Goal: Check status: Check status

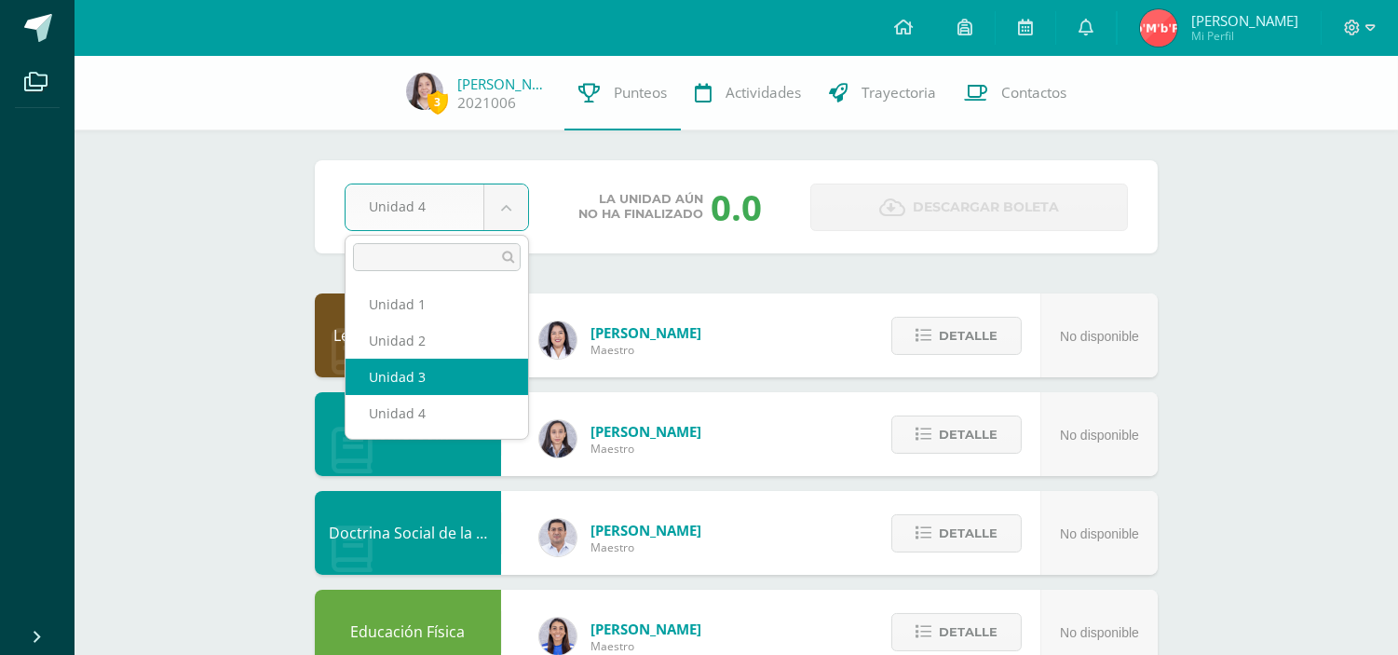
select select "Unidad 3"
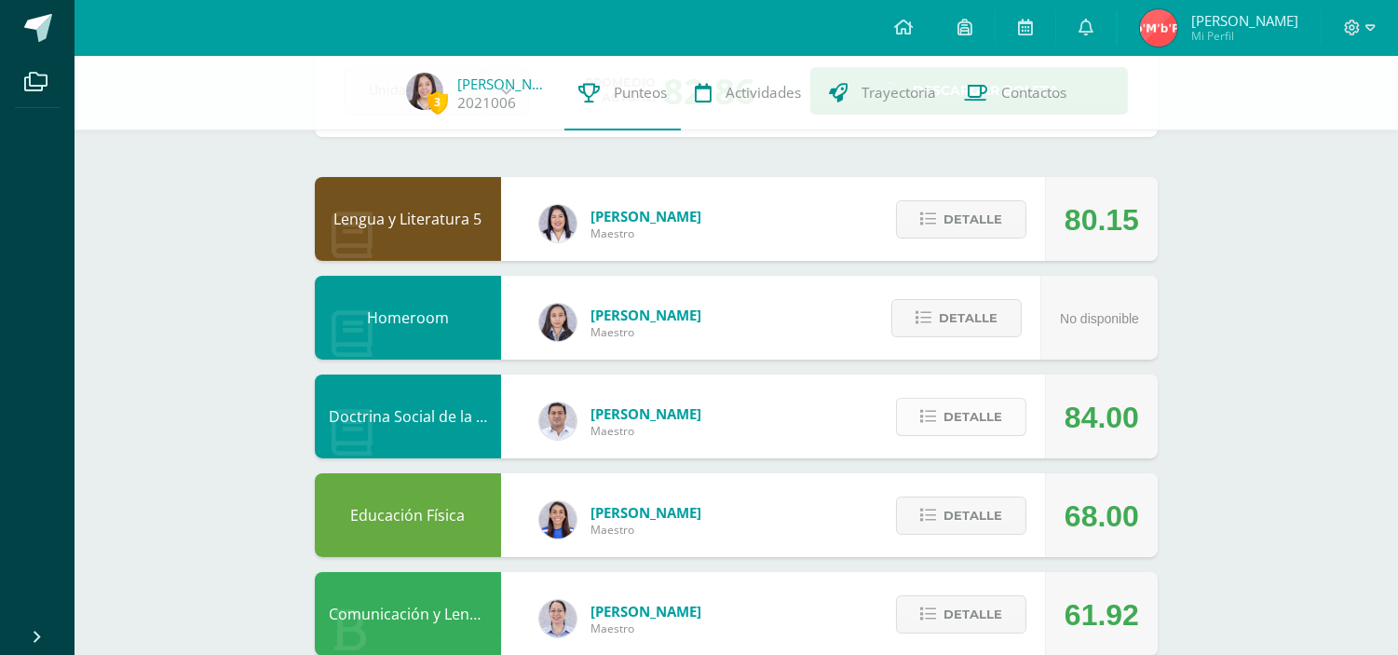
scroll to position [118, 0]
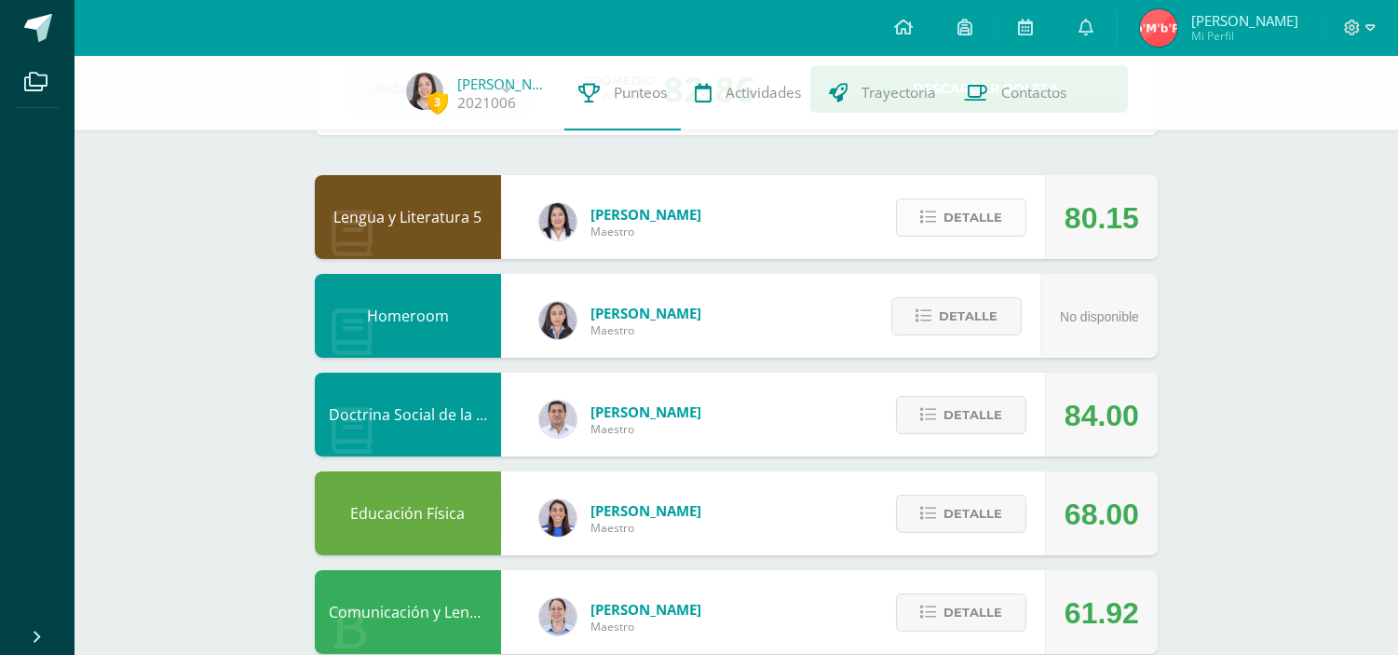
click at [989, 210] on span "Detalle" at bounding box center [972, 217] width 59 height 34
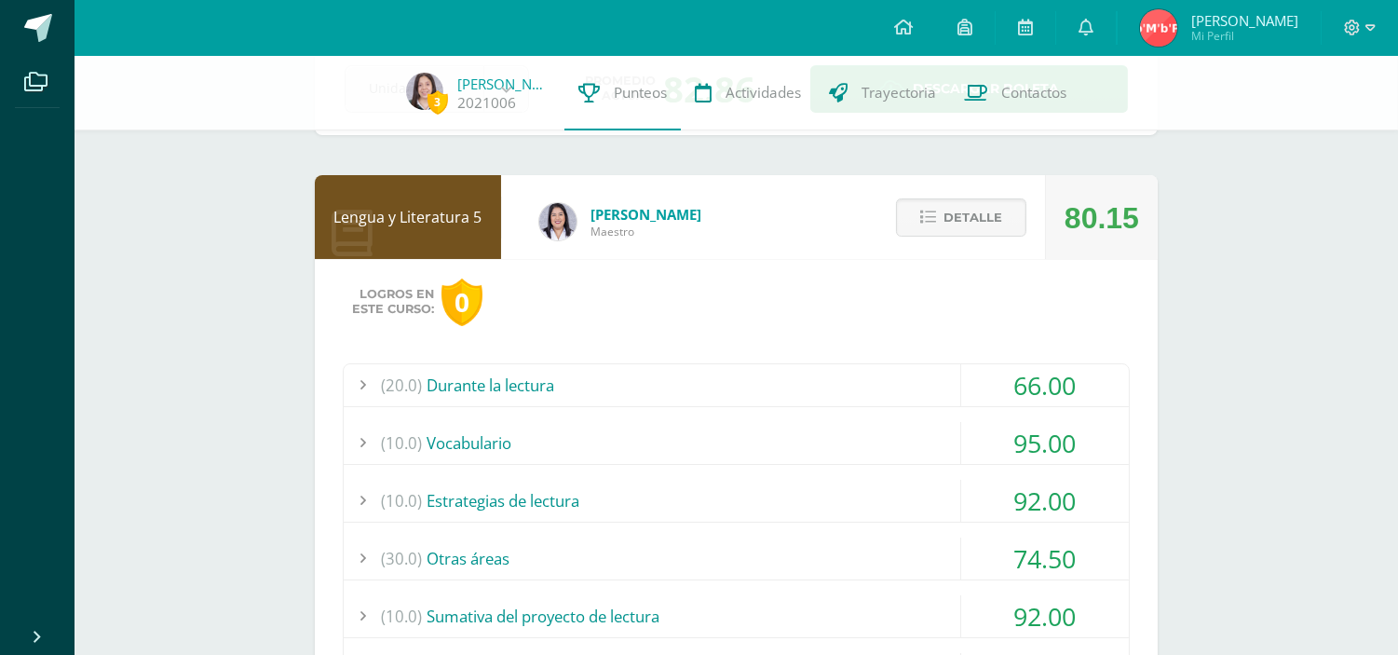
click at [945, 378] on div "(20.0) Durante la lectura" at bounding box center [736, 385] width 785 height 42
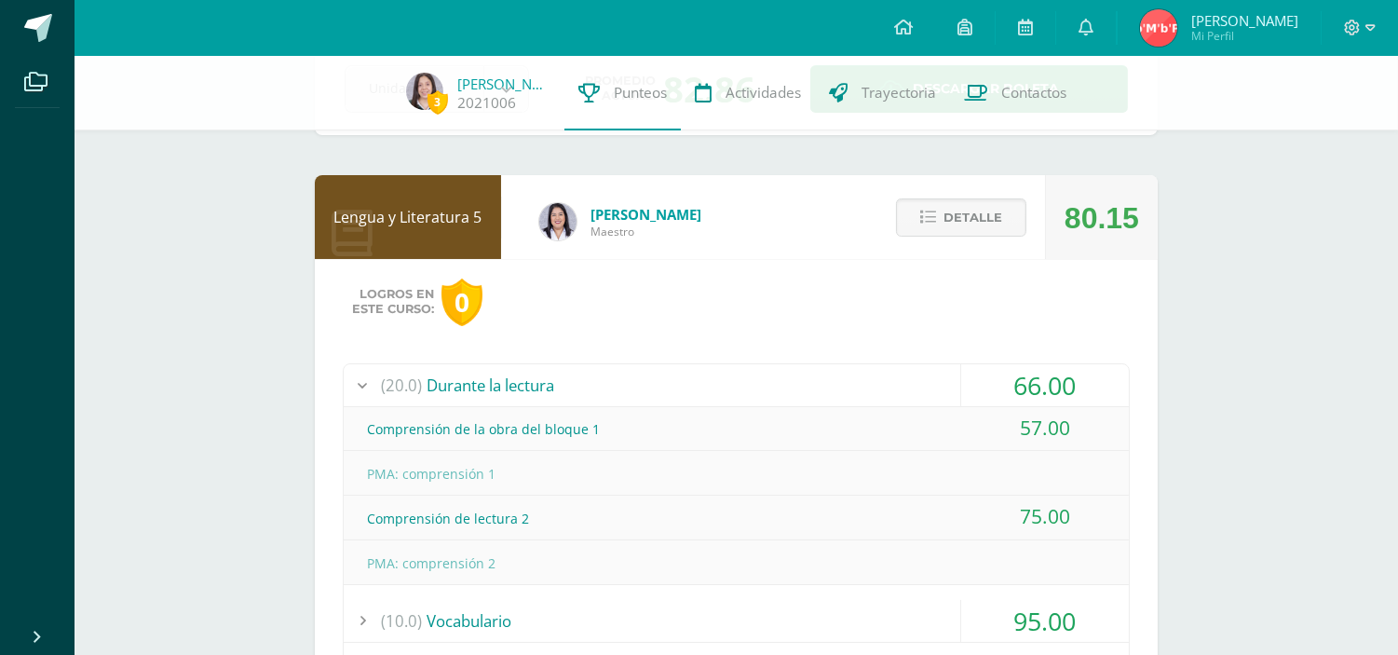
click at [945, 378] on div "(20.0) Durante la lectura" at bounding box center [736, 385] width 785 height 42
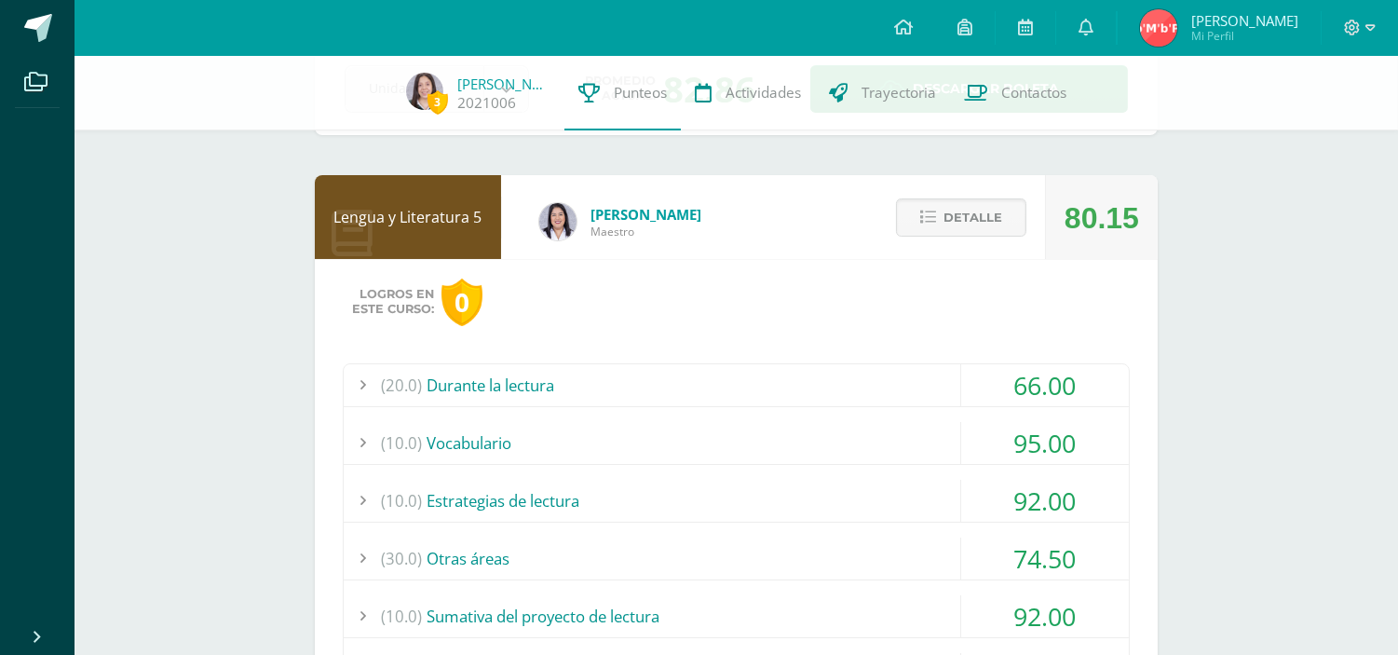
click at [906, 440] on div "(10.0) Vocabulario" at bounding box center [736, 443] width 785 height 42
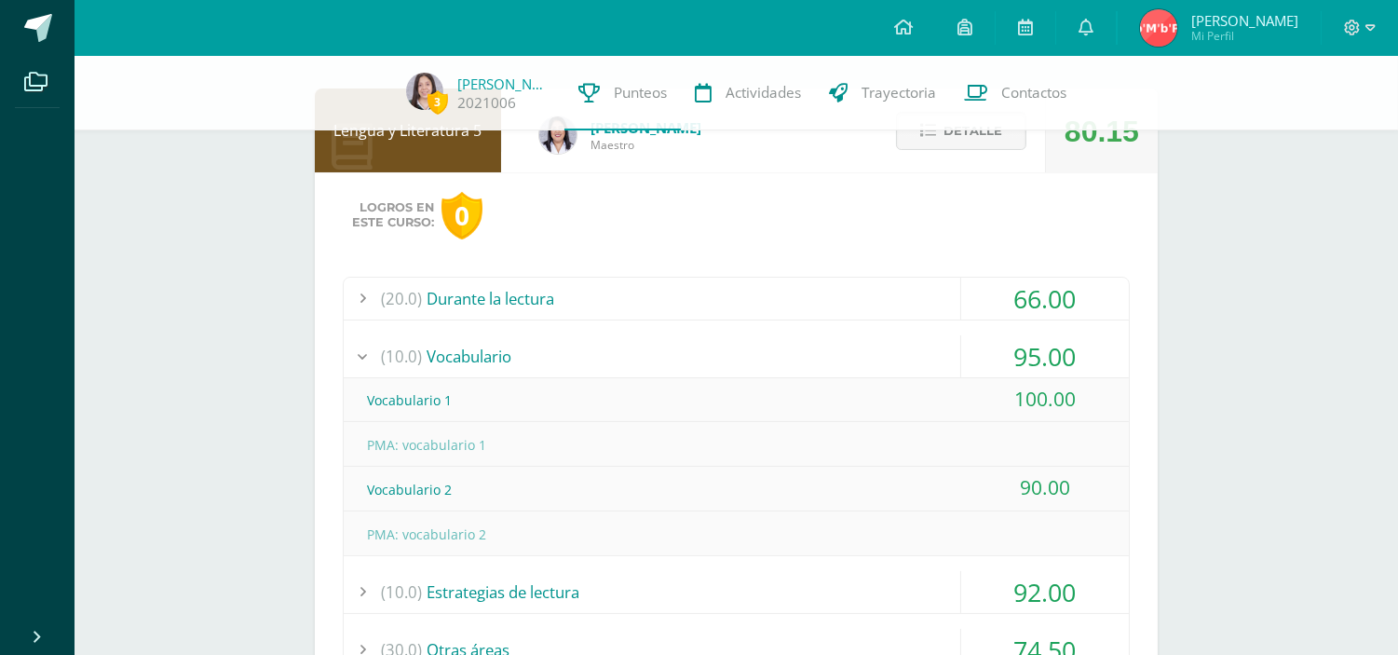
scroll to position [247, 0]
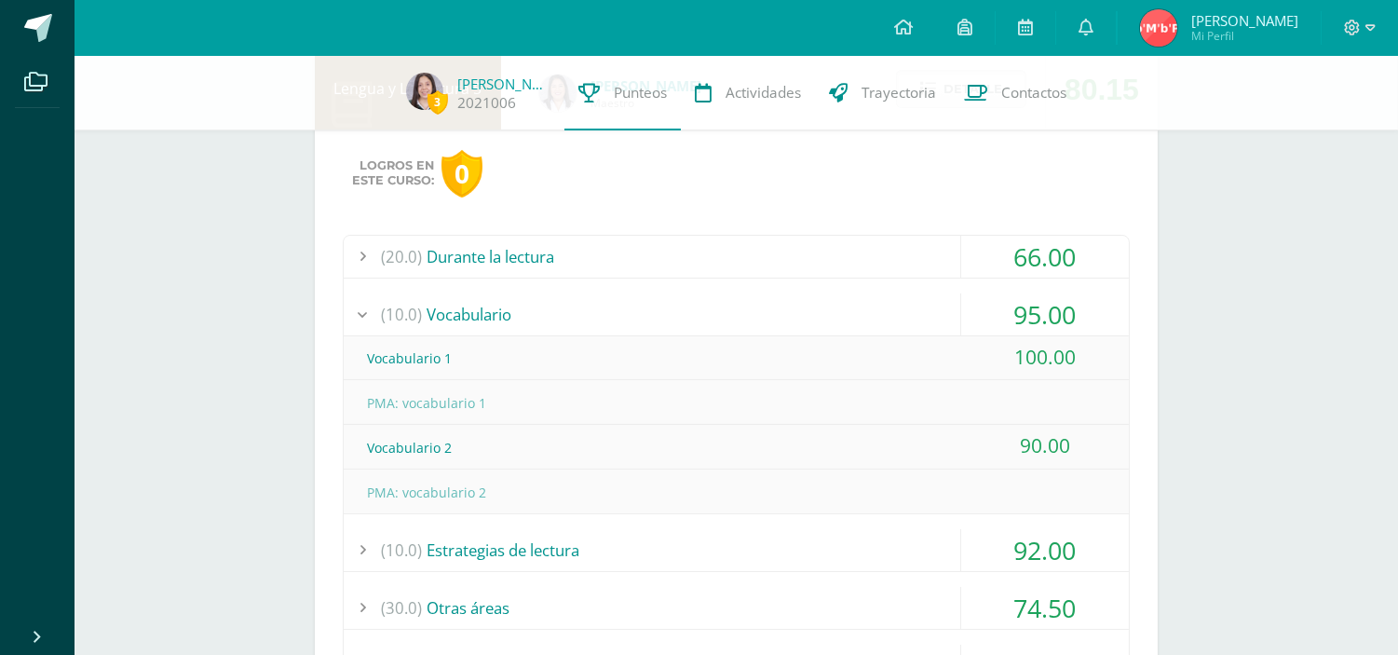
click at [901, 304] on div "(10.0) Vocabulario" at bounding box center [736, 314] width 785 height 42
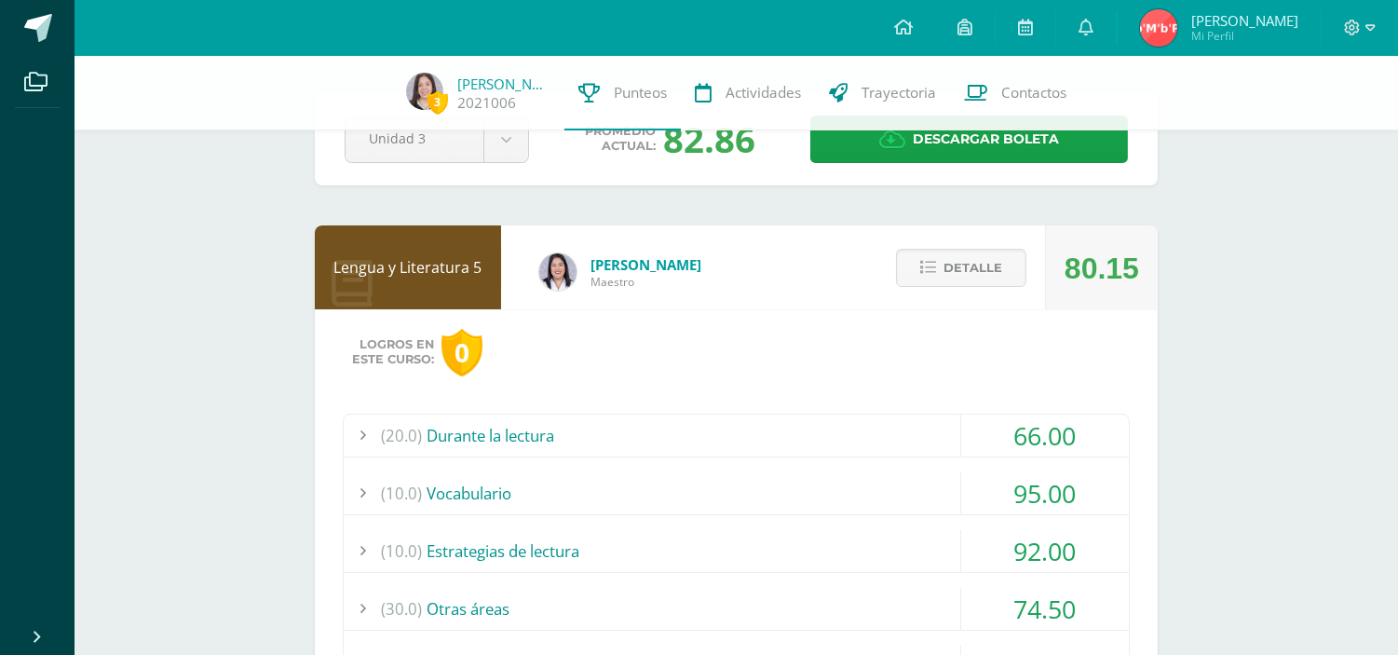
scroll to position [0, 0]
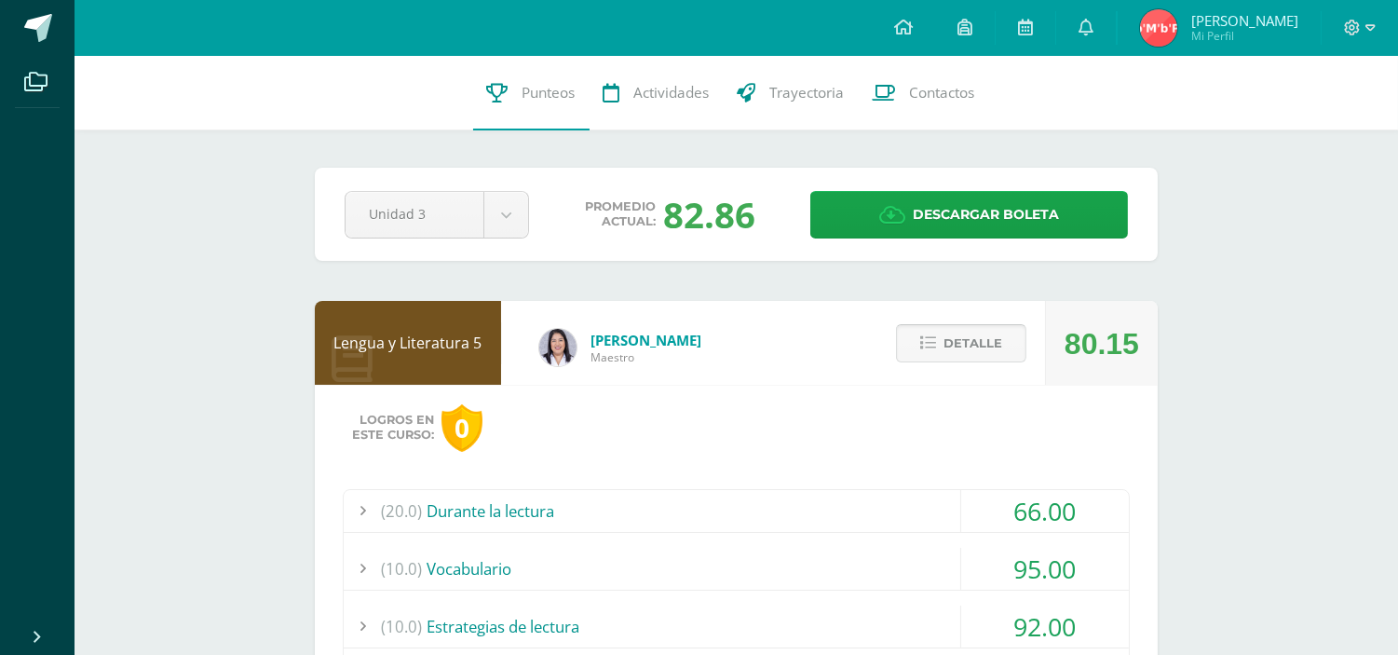
click at [947, 349] on span "Detalle" at bounding box center [972, 343] width 59 height 34
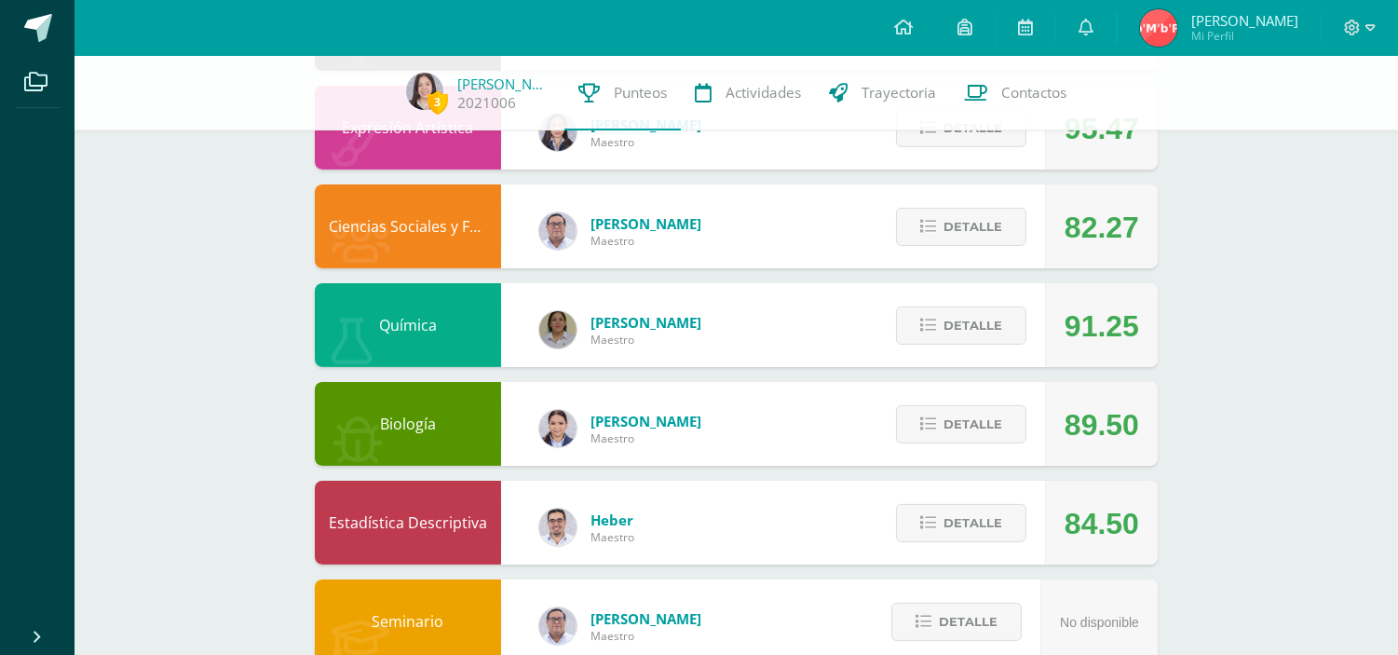
scroll to position [900, 0]
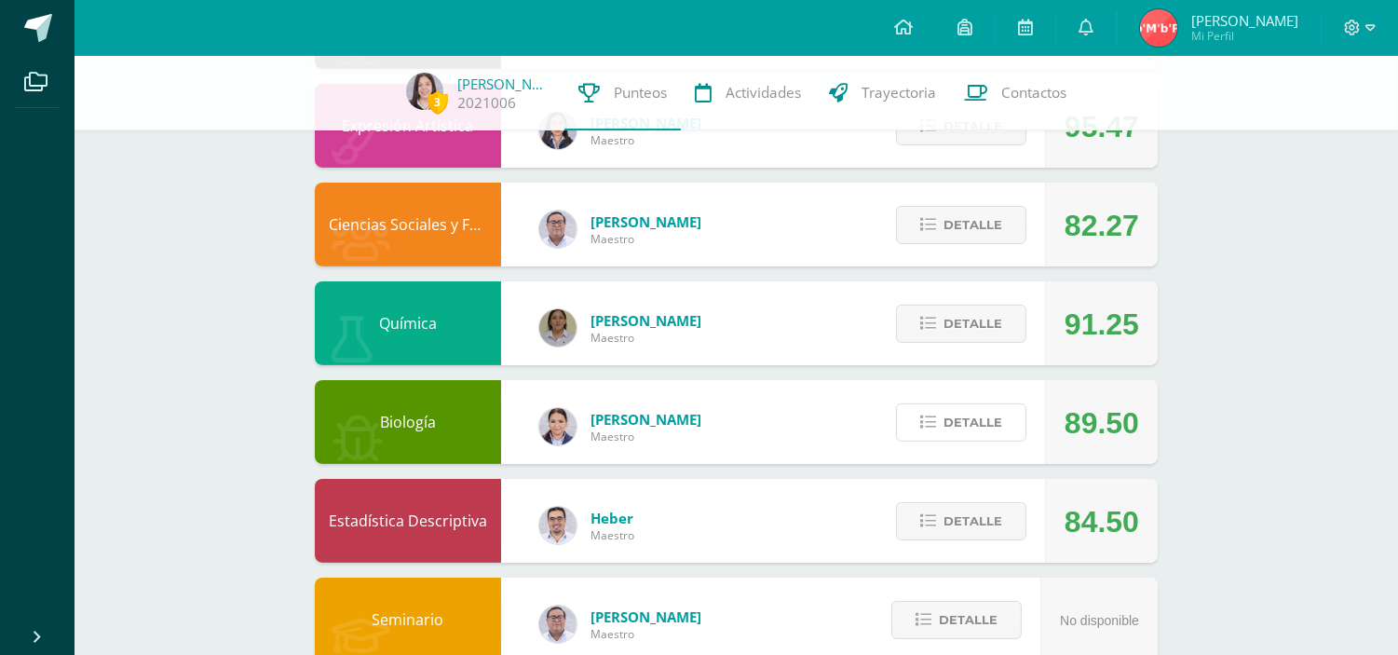
drag, startPoint x: 967, startPoint y: 404, endPoint x: 933, endPoint y: 703, distance: 300.8
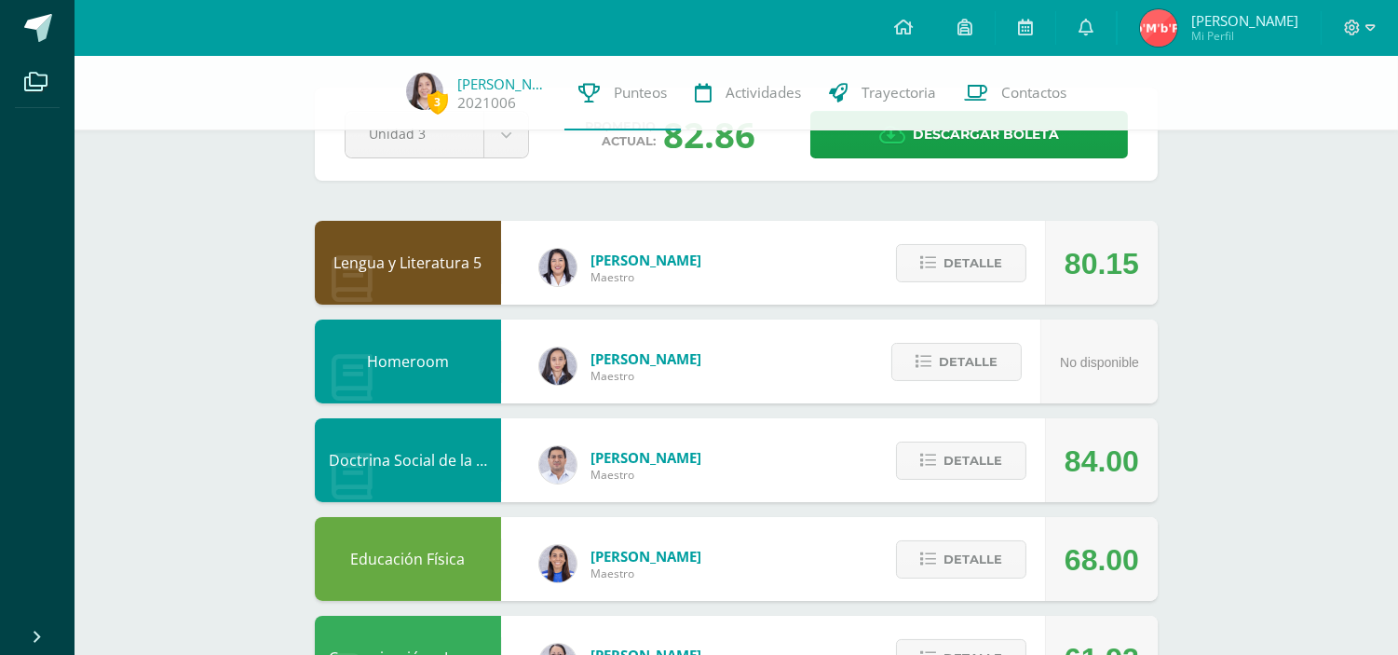
scroll to position [0, 0]
